Goal: Contribute content: Contribute content

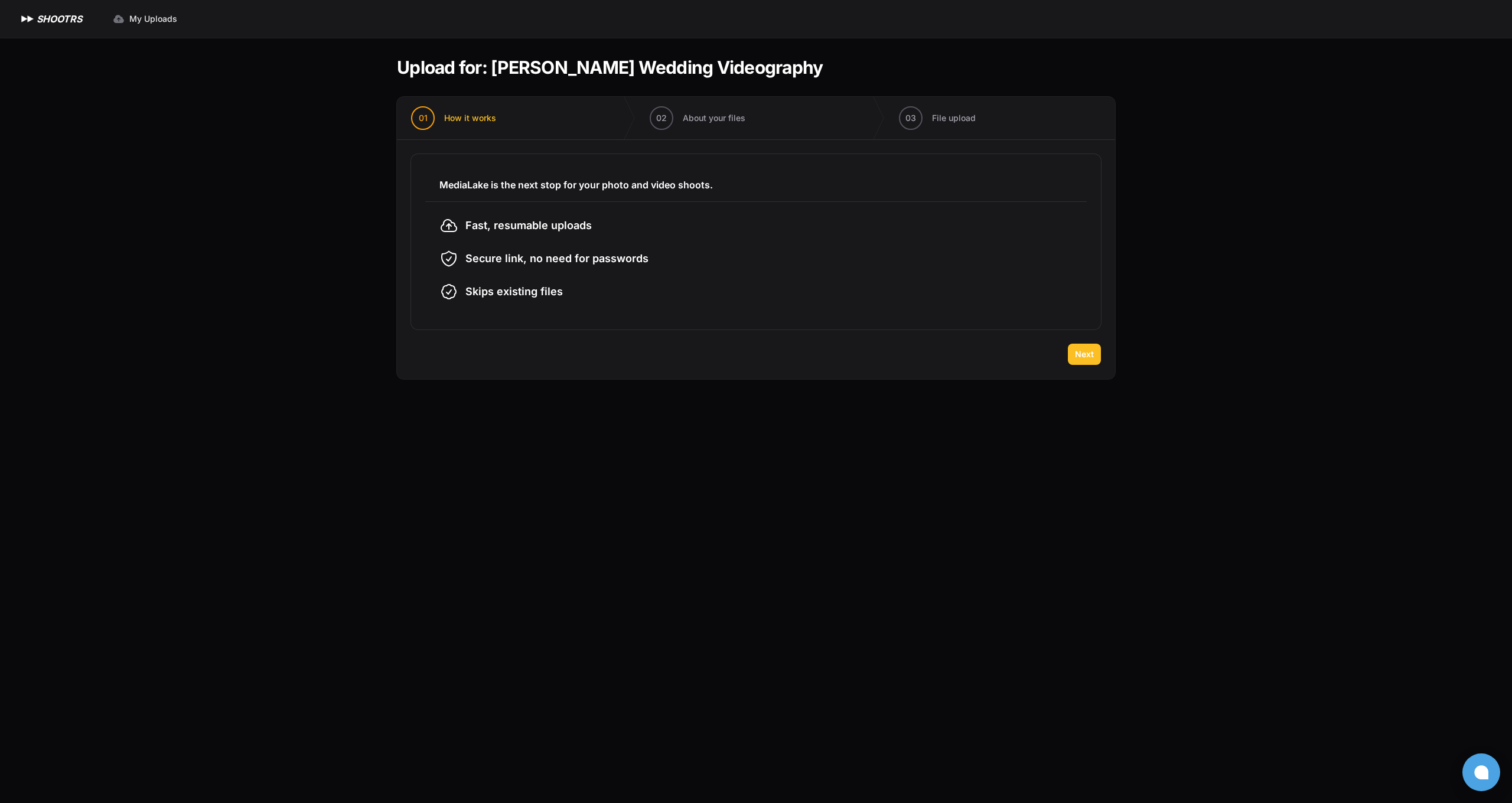
click at [1082, 356] on span "Next" at bounding box center [1084, 354] width 19 height 12
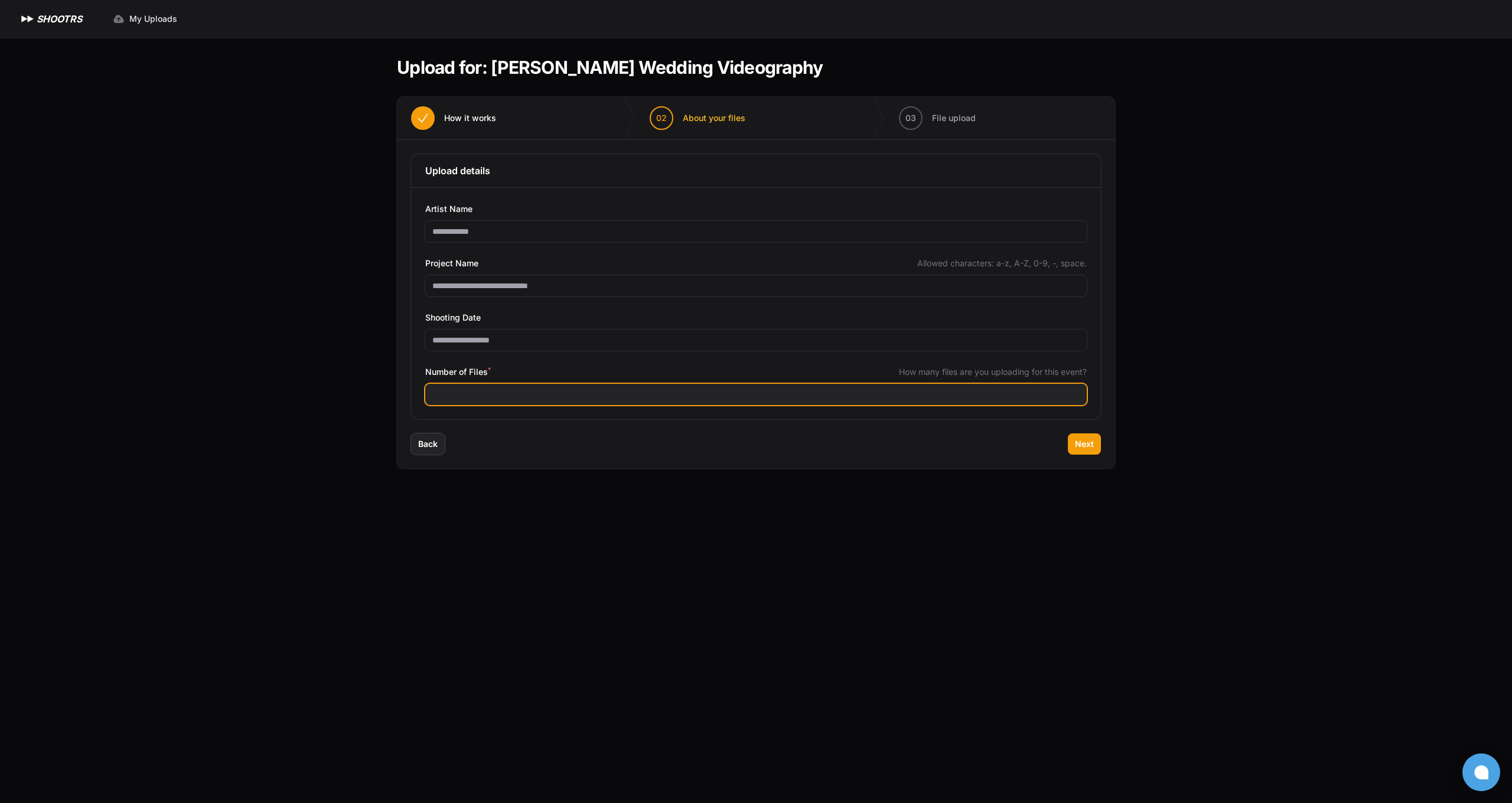
click at [557, 390] on input "Number of Files *" at bounding box center [755, 394] width 662 height 21
type input "***"
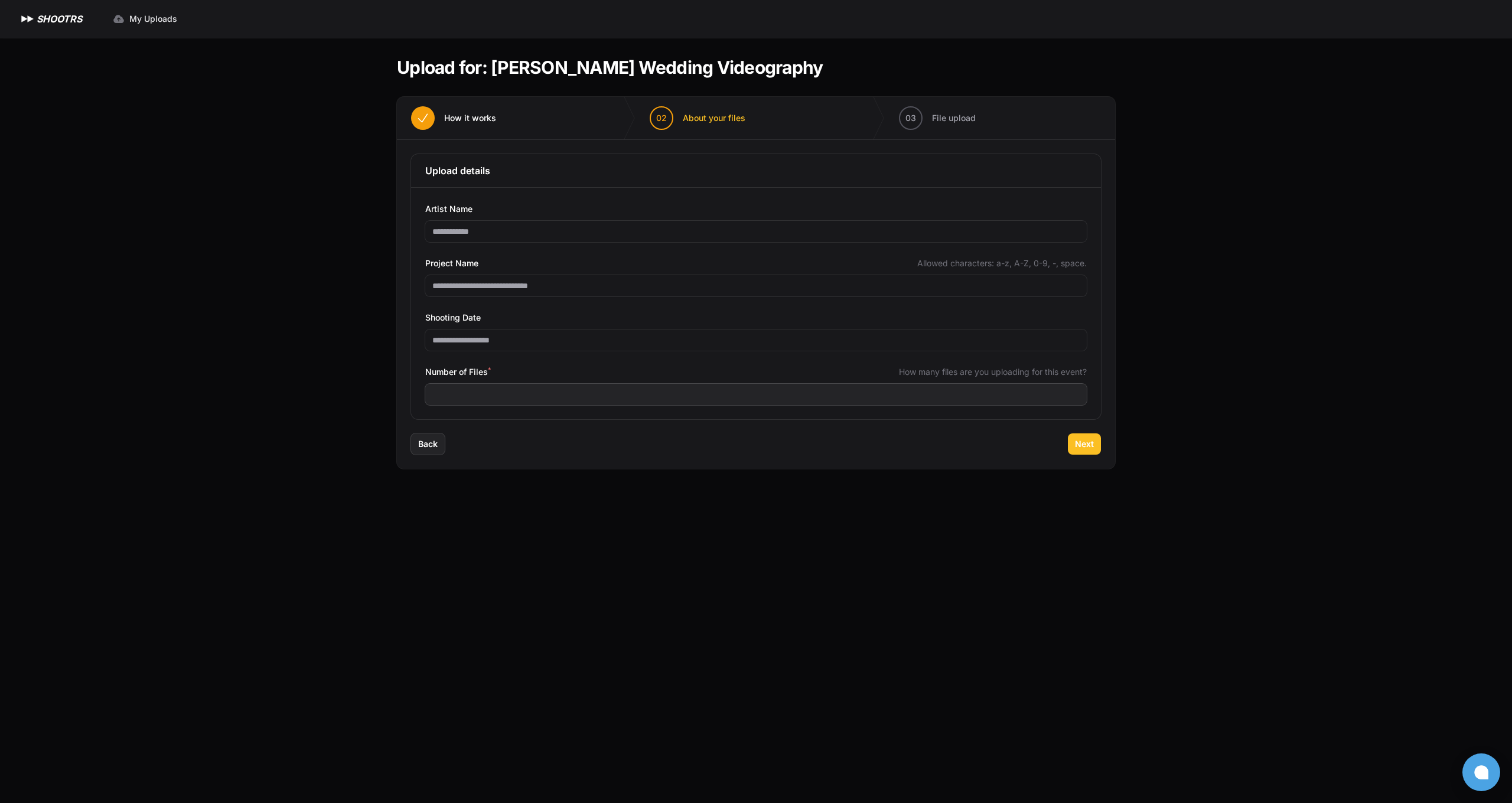
click at [1081, 440] on span "Next" at bounding box center [1084, 443] width 19 height 12
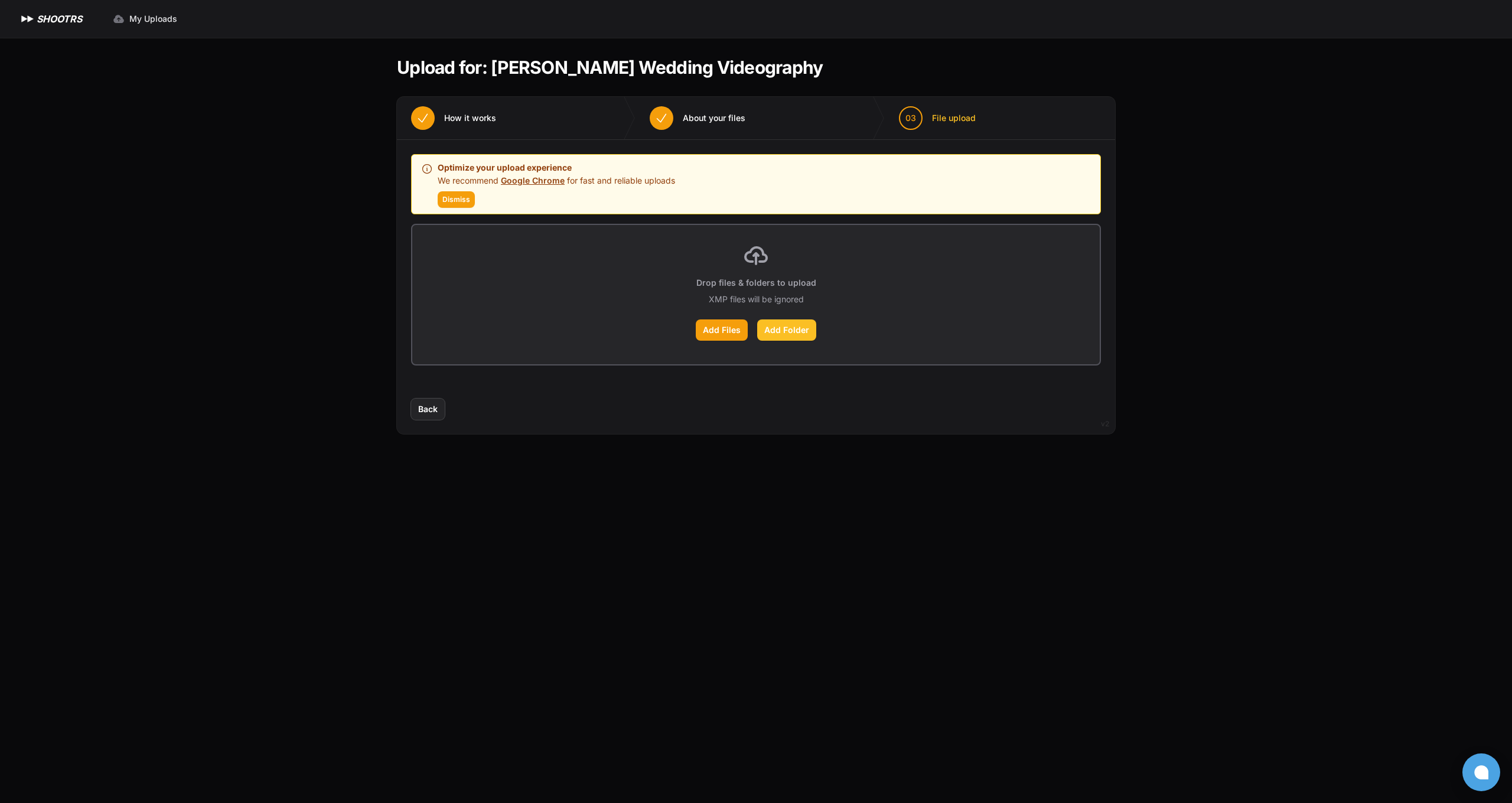
click at [772, 334] on label "Add Folder" at bounding box center [786, 330] width 59 height 21
click at [0, 0] on input "Add Folder" at bounding box center [0, 0] width 0 height 0
